Goal: Navigation & Orientation: Find specific page/section

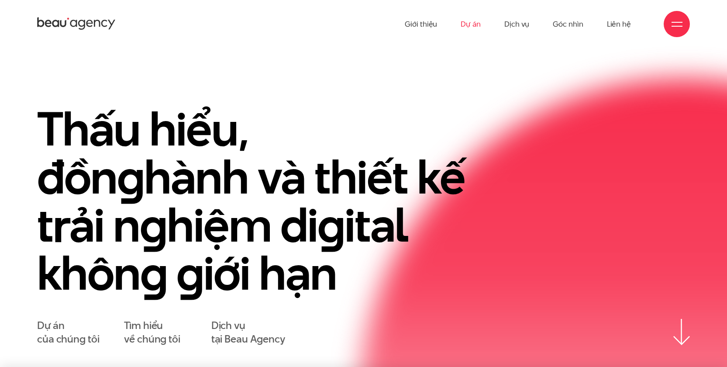
click at [469, 22] on link "Dự án" at bounding box center [471, 24] width 20 height 48
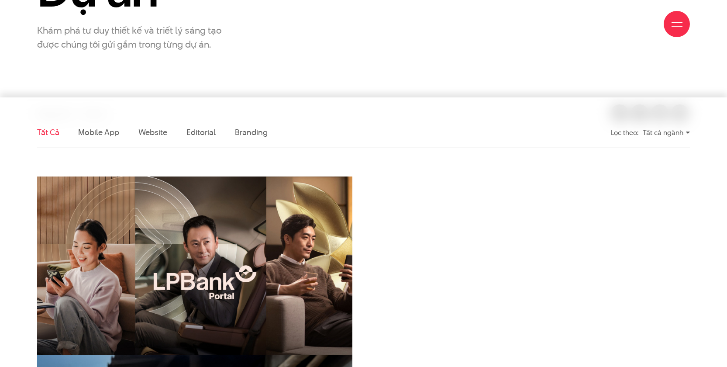
scroll to position [239, 0]
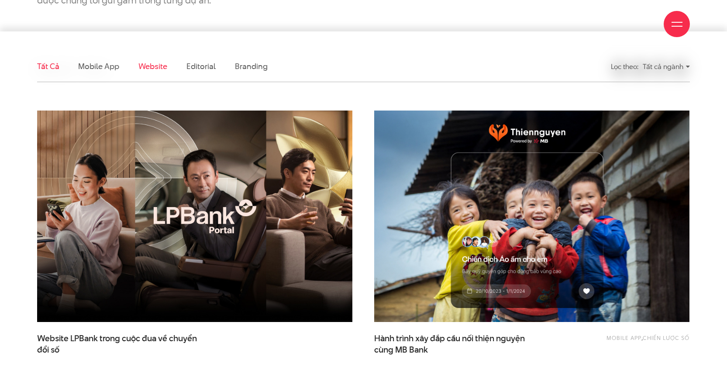
click at [164, 65] on link "Website" at bounding box center [152, 66] width 29 height 11
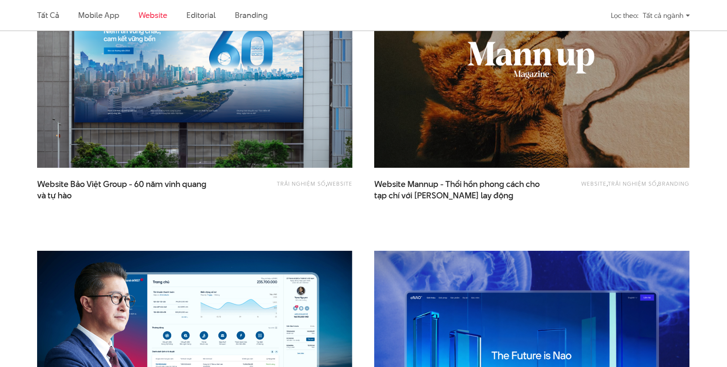
scroll to position [0, 0]
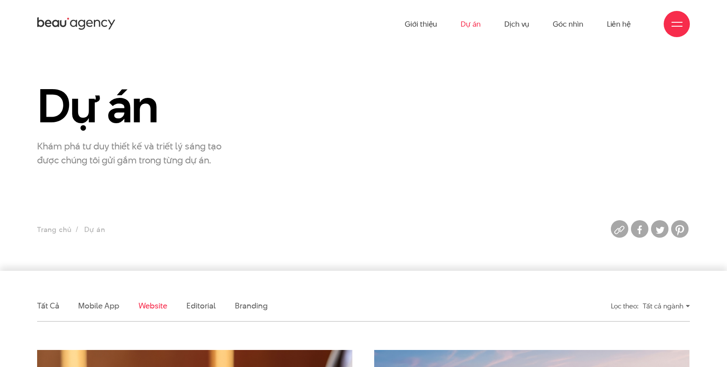
click at [81, 25] on icon at bounding box center [76, 23] width 79 height 15
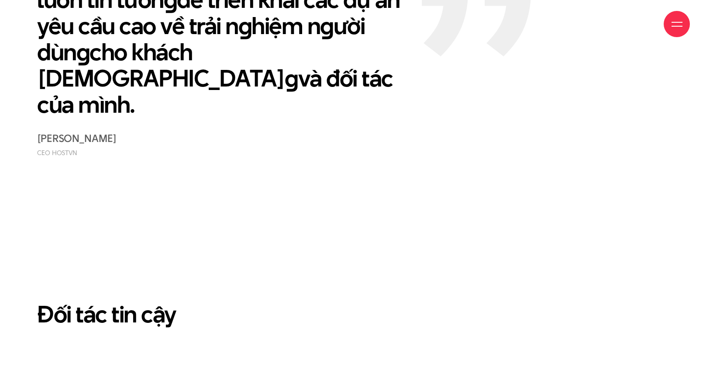
scroll to position [2148, 0]
